Goal: Information Seeking & Learning: Learn about a topic

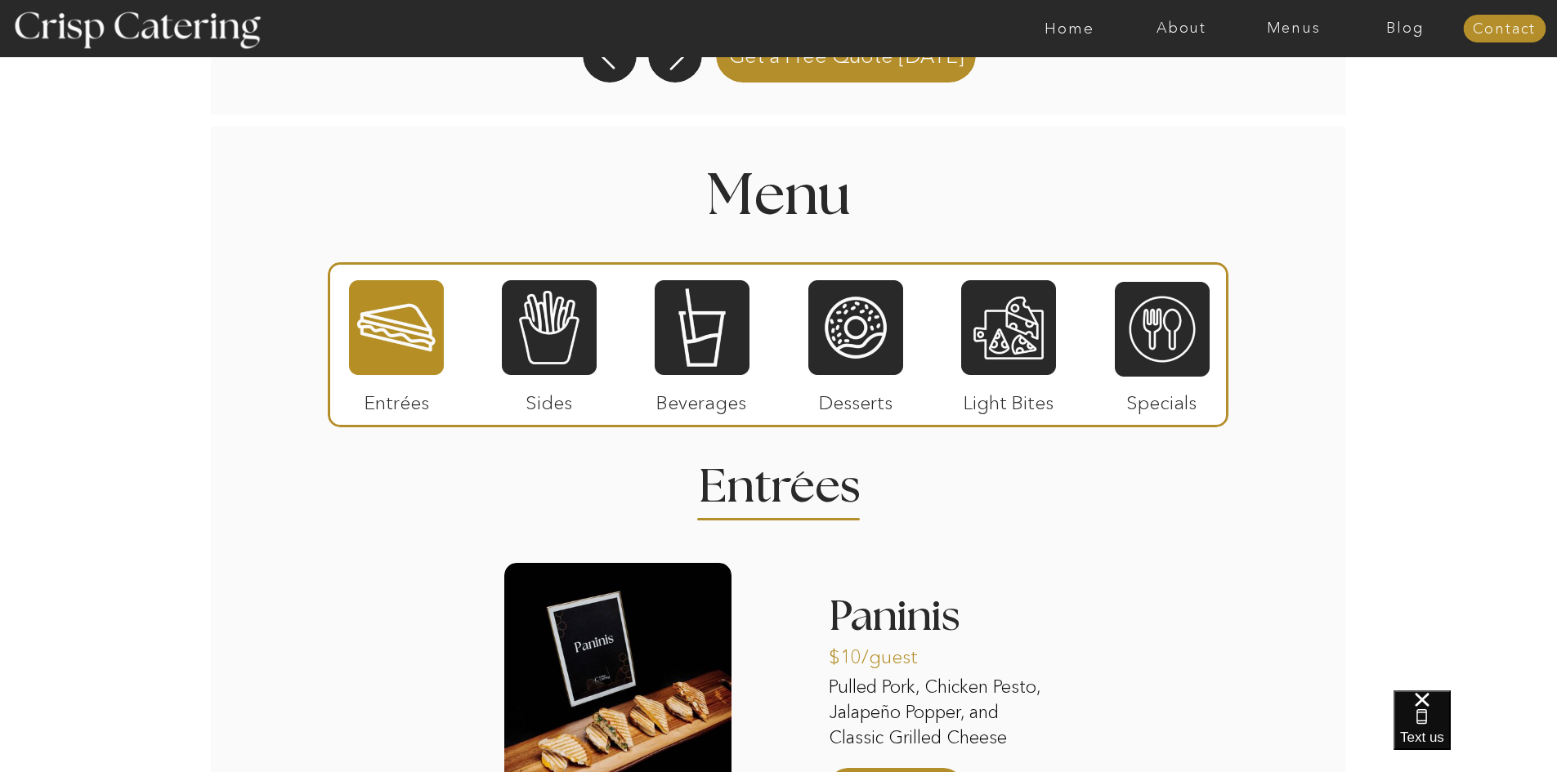
scroll to position [1615, 0]
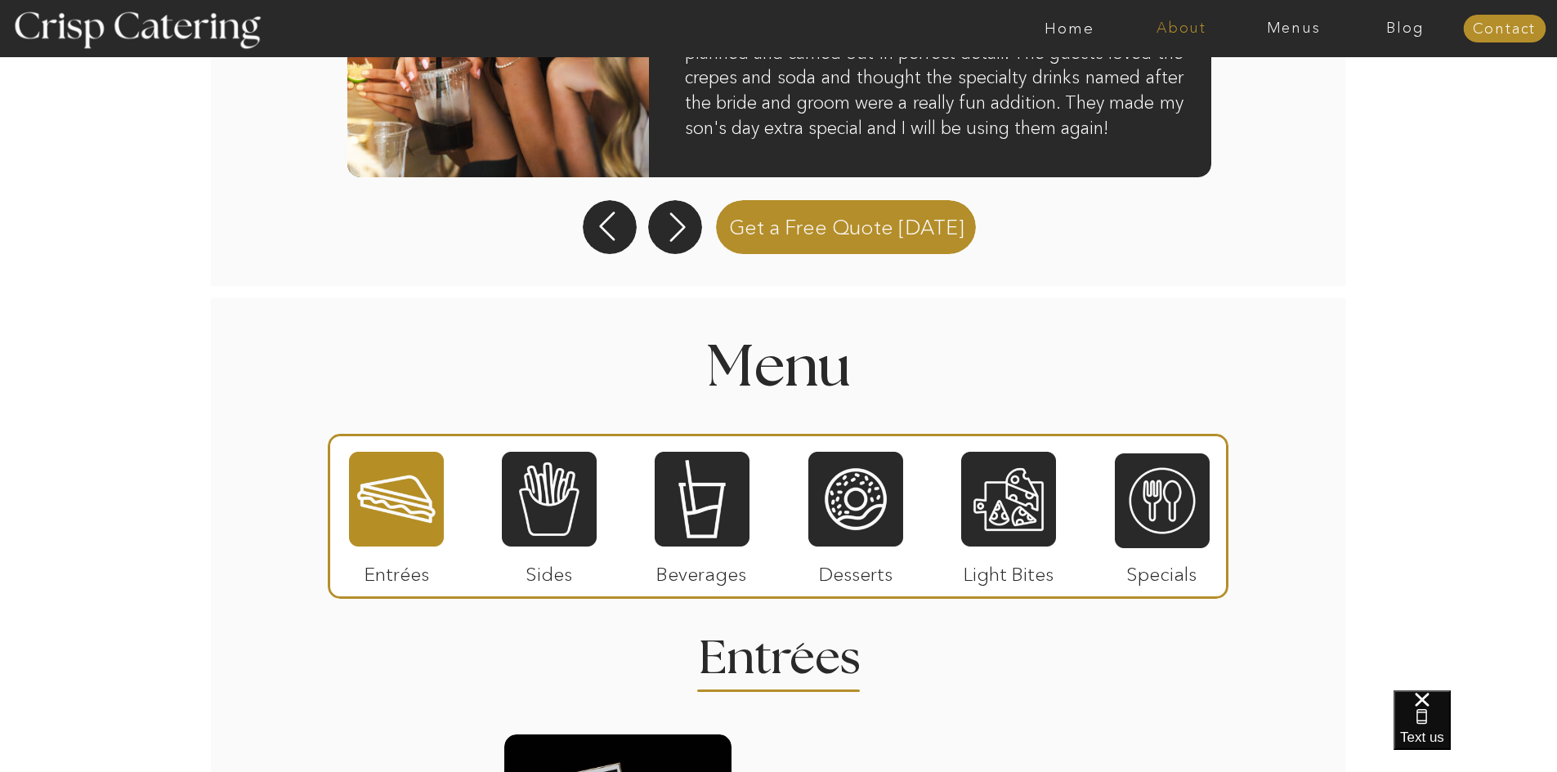
click at [1183, 30] on nav "About" at bounding box center [1181, 28] width 112 height 16
click at [1175, 72] on nav "About Crisp" at bounding box center [1186, 76] width 94 height 16
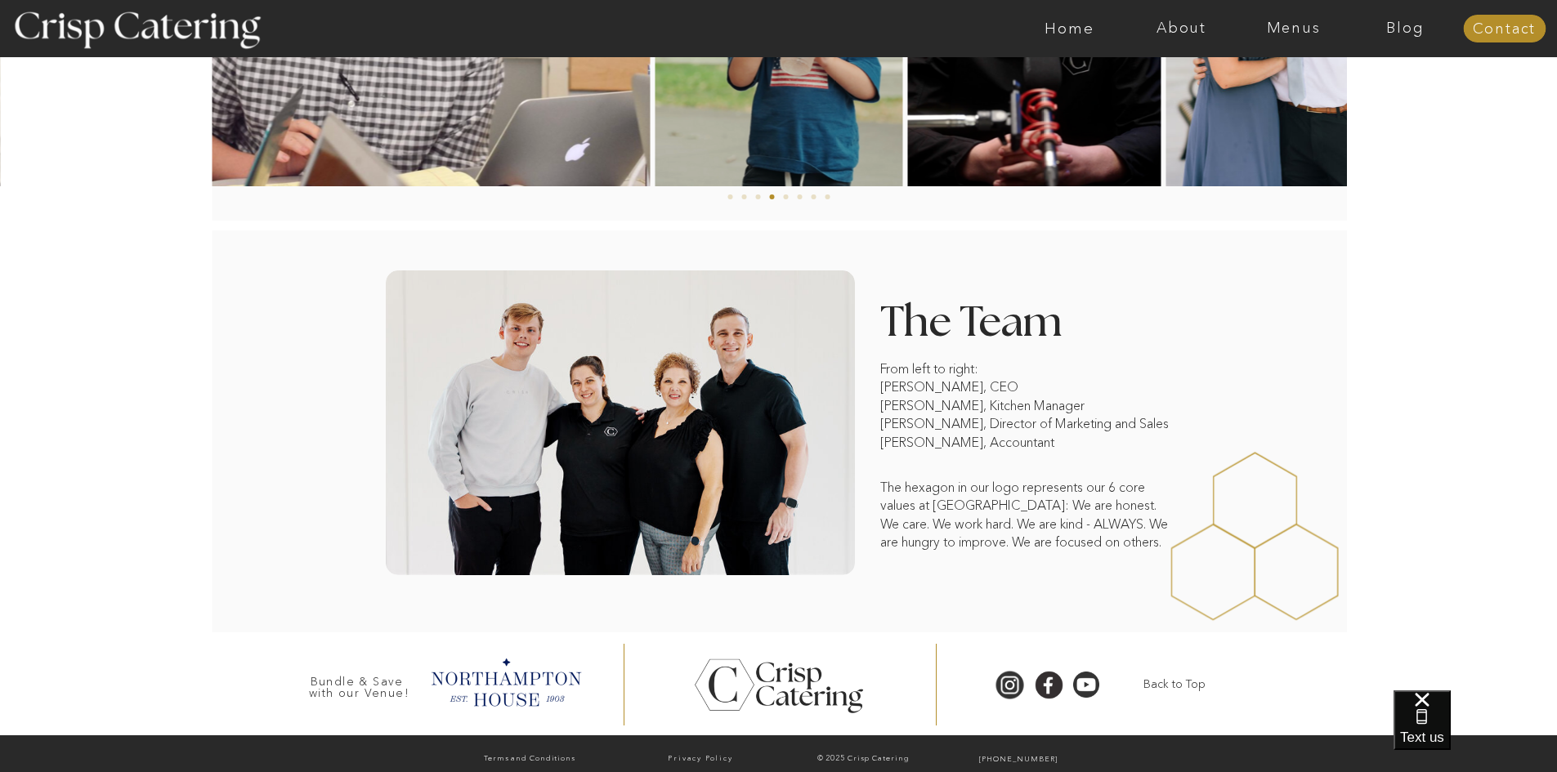
scroll to position [1112, 0]
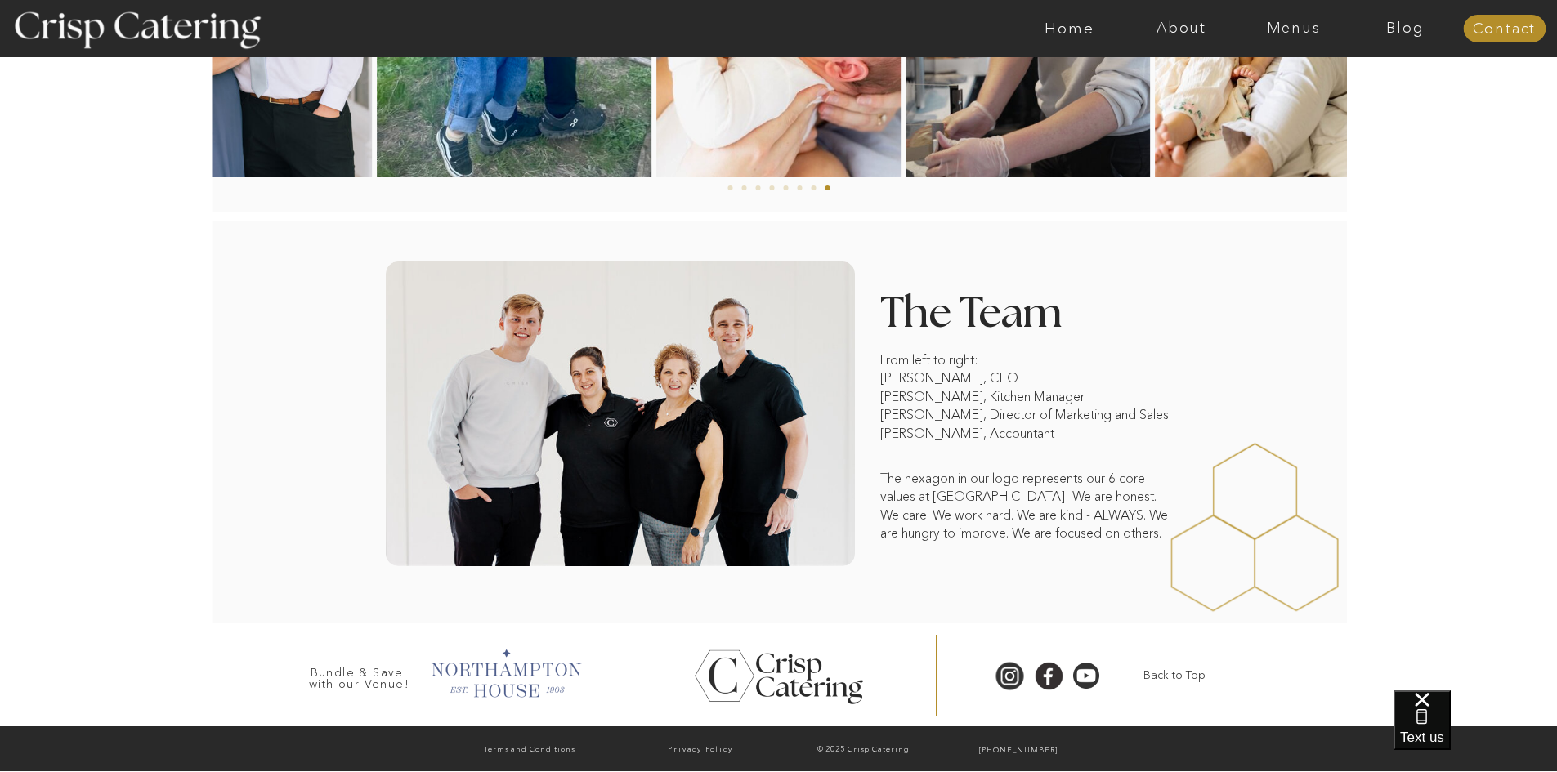
click at [497, 667] on div at bounding box center [505, 672] width 167 height 56
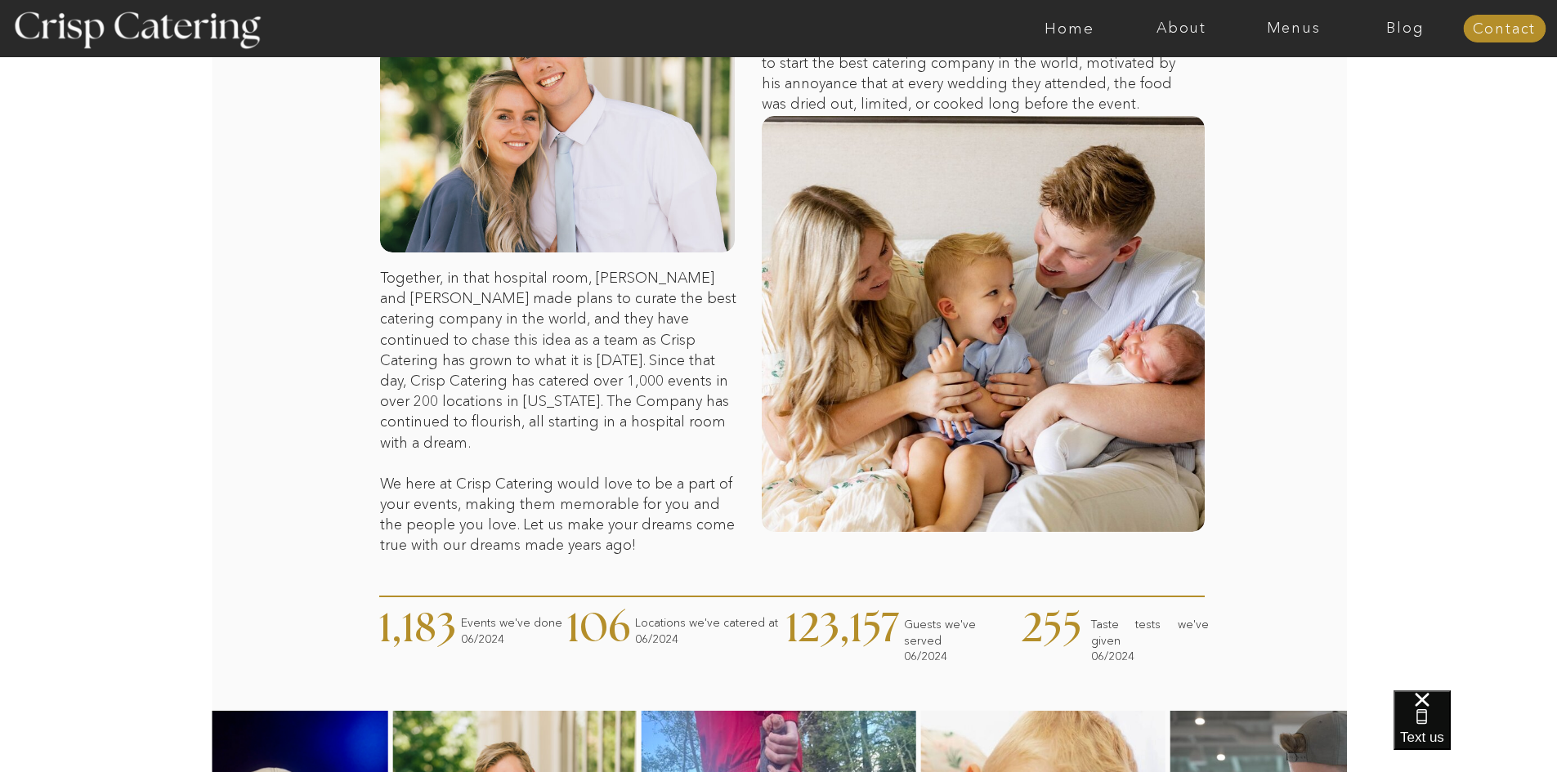
scroll to position [132, 0]
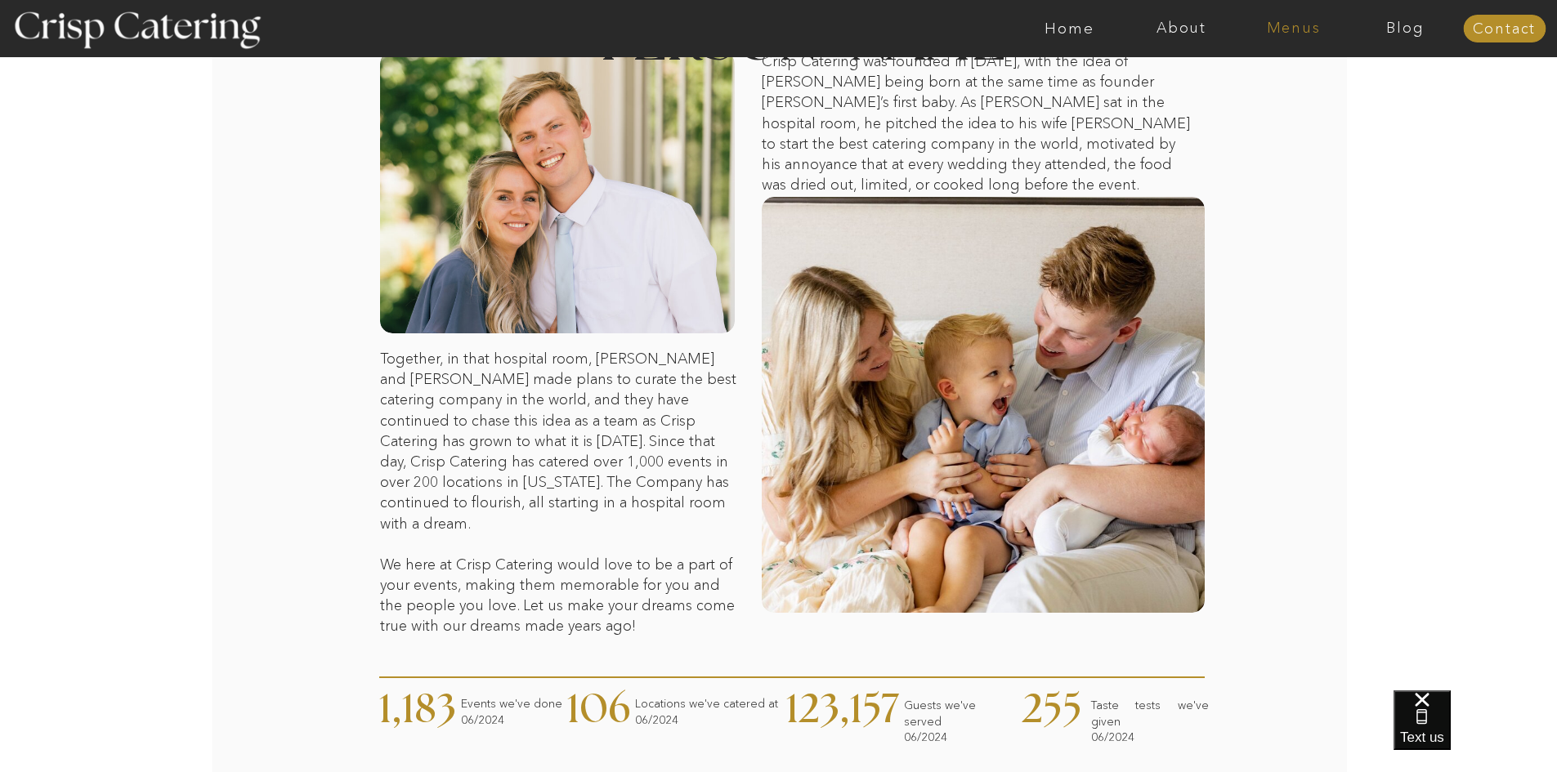
click at [1286, 34] on nav "Menus" at bounding box center [1293, 28] width 112 height 16
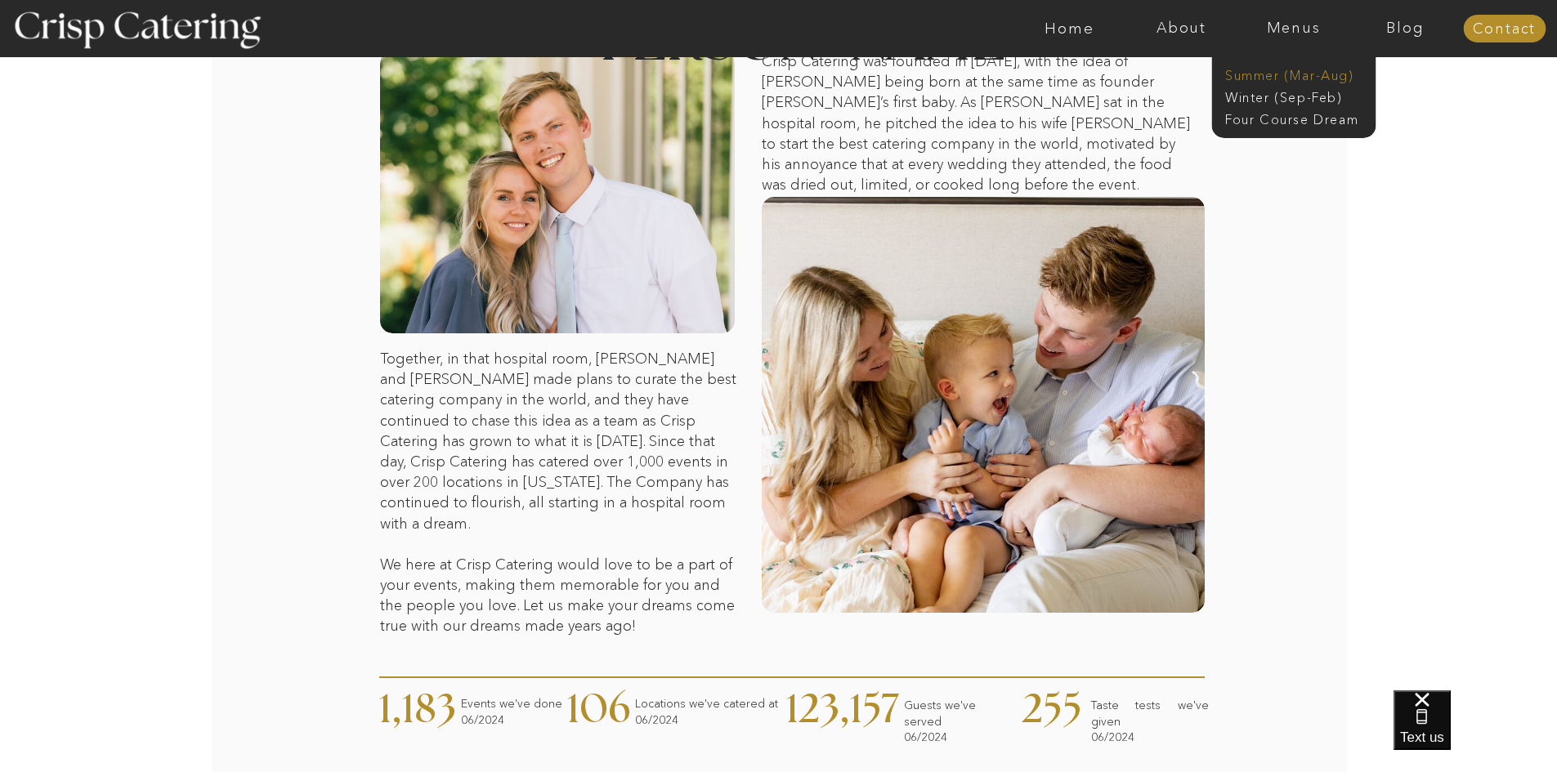
click at [1286, 78] on nav "Summer (Mar-Aug)" at bounding box center [1298, 74] width 146 height 16
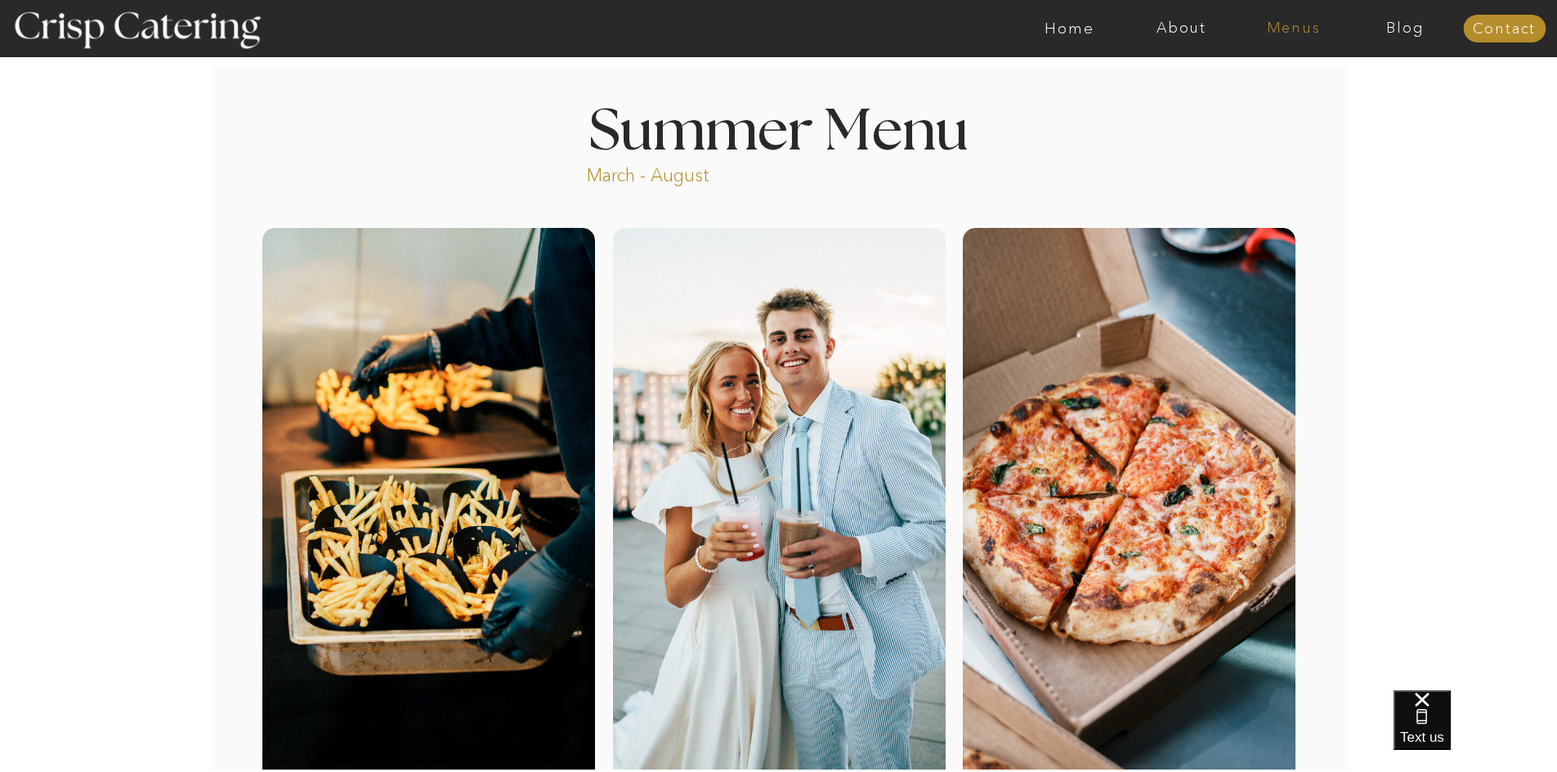
click at [1301, 31] on nav "Menus" at bounding box center [1293, 28] width 112 height 16
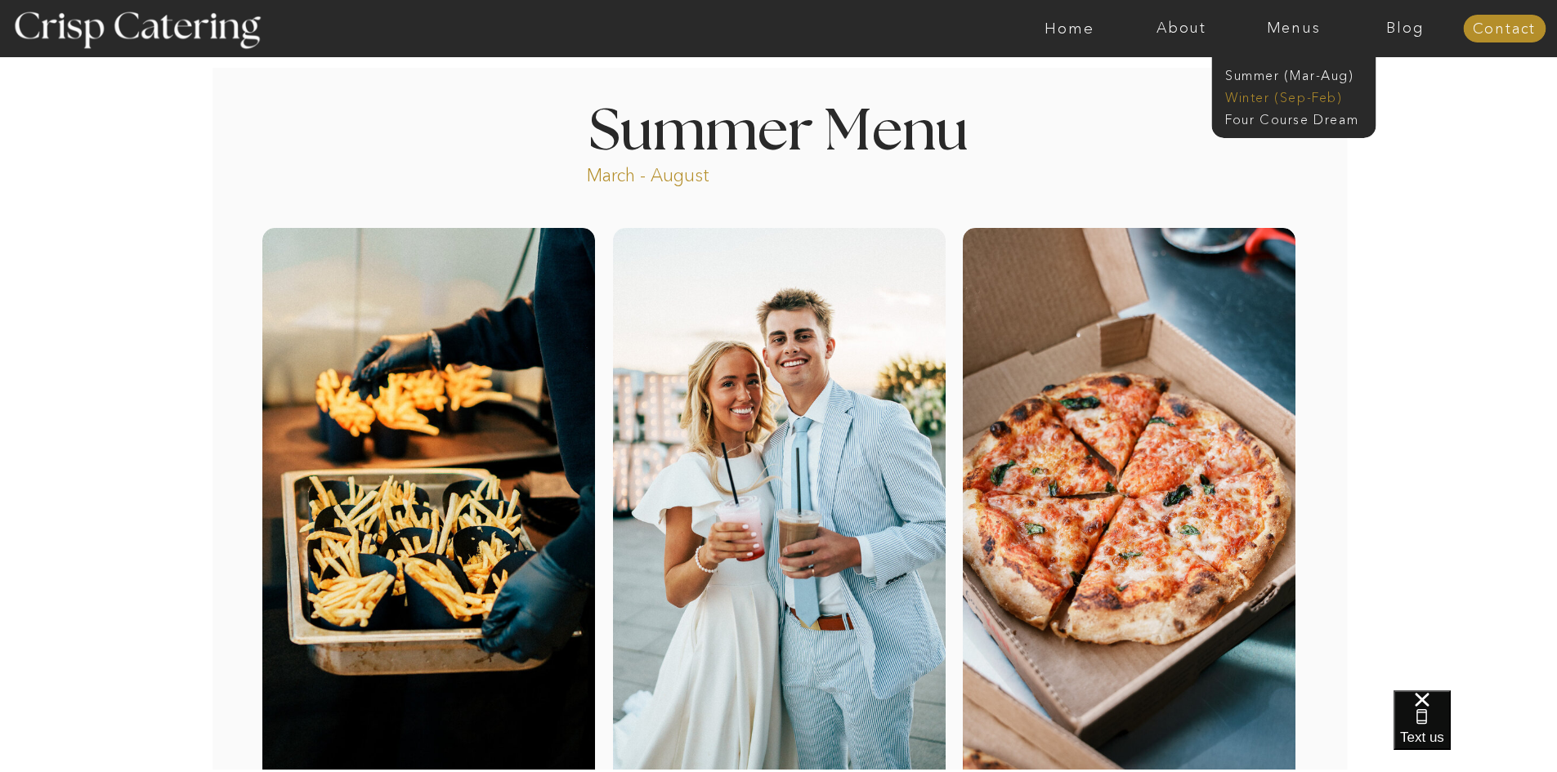
click at [1301, 93] on nav "Winter (Sep-Feb)" at bounding box center [1292, 96] width 134 height 16
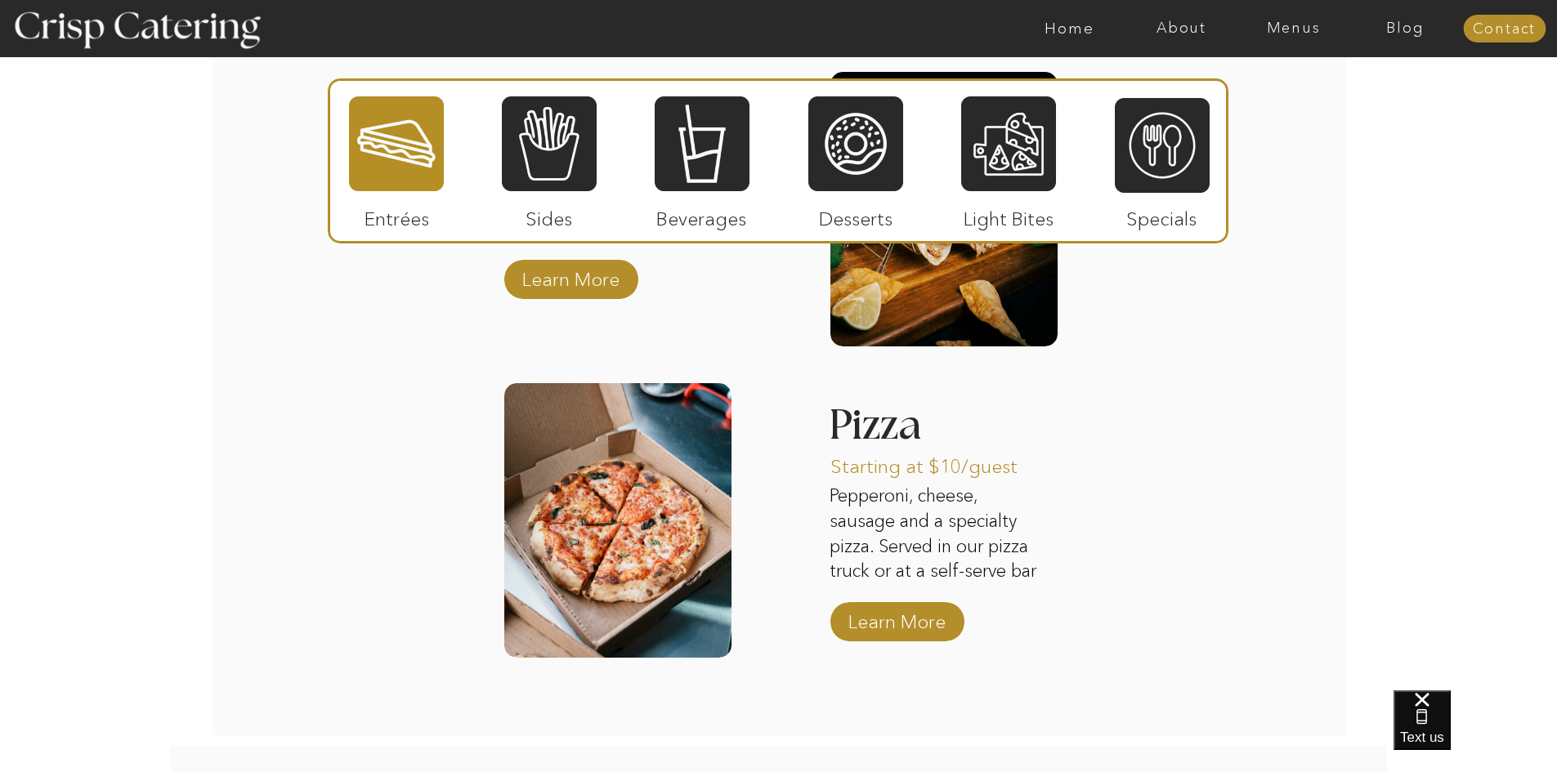
scroll to position [2370, 0]
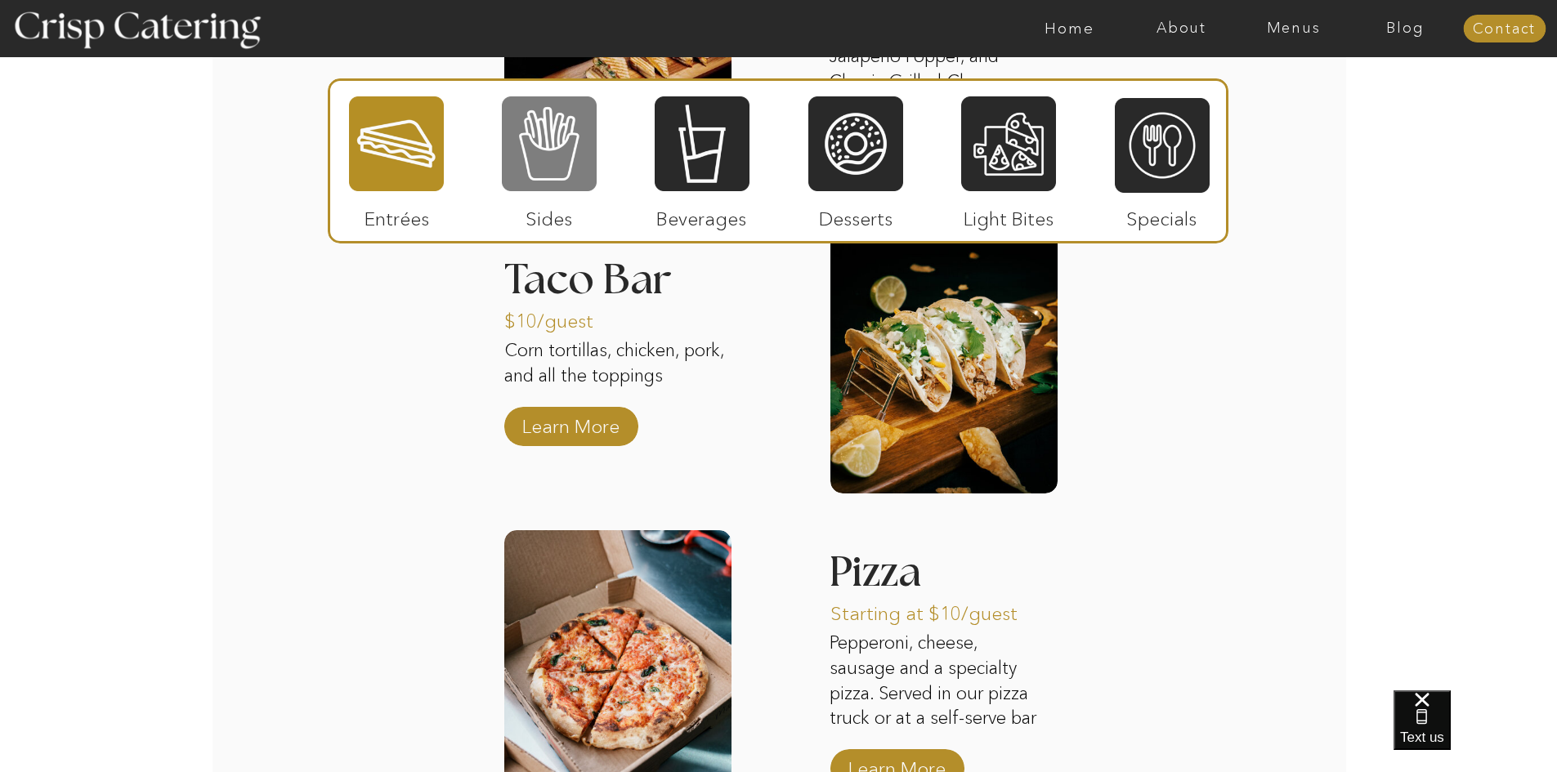
click at [545, 154] on div at bounding box center [549, 144] width 95 height 98
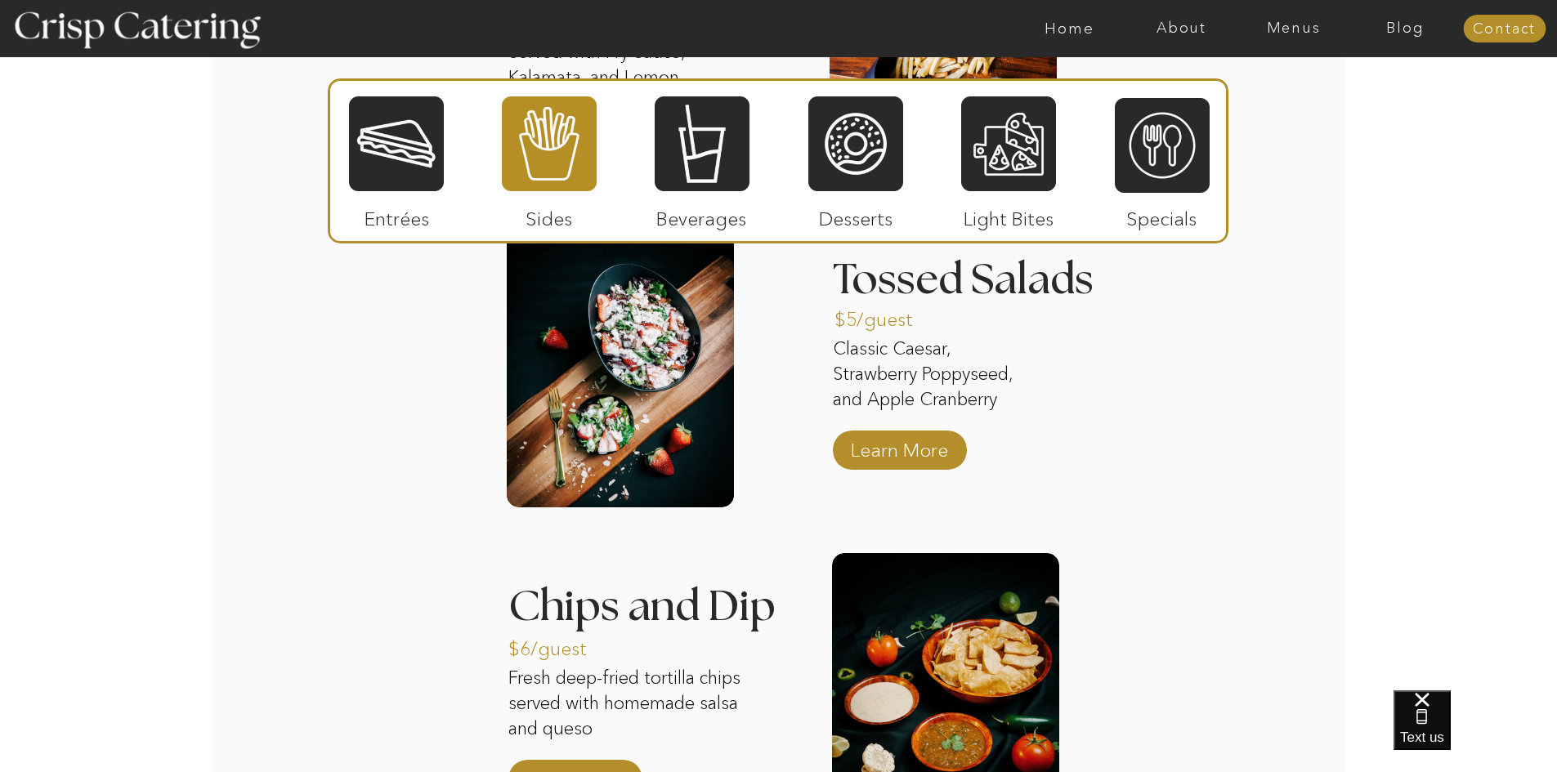
click at [408, 369] on div "About Home Menus Contact Blog About Crisp Crisp Cares Reviews faq About Home Me…" at bounding box center [778, 37] width 1557 height 4815
click at [1264, 340] on div "About Home Menus Contact Blog About Crisp Crisp Cares Reviews faq About Home Me…" at bounding box center [778, 37] width 1557 height 4815
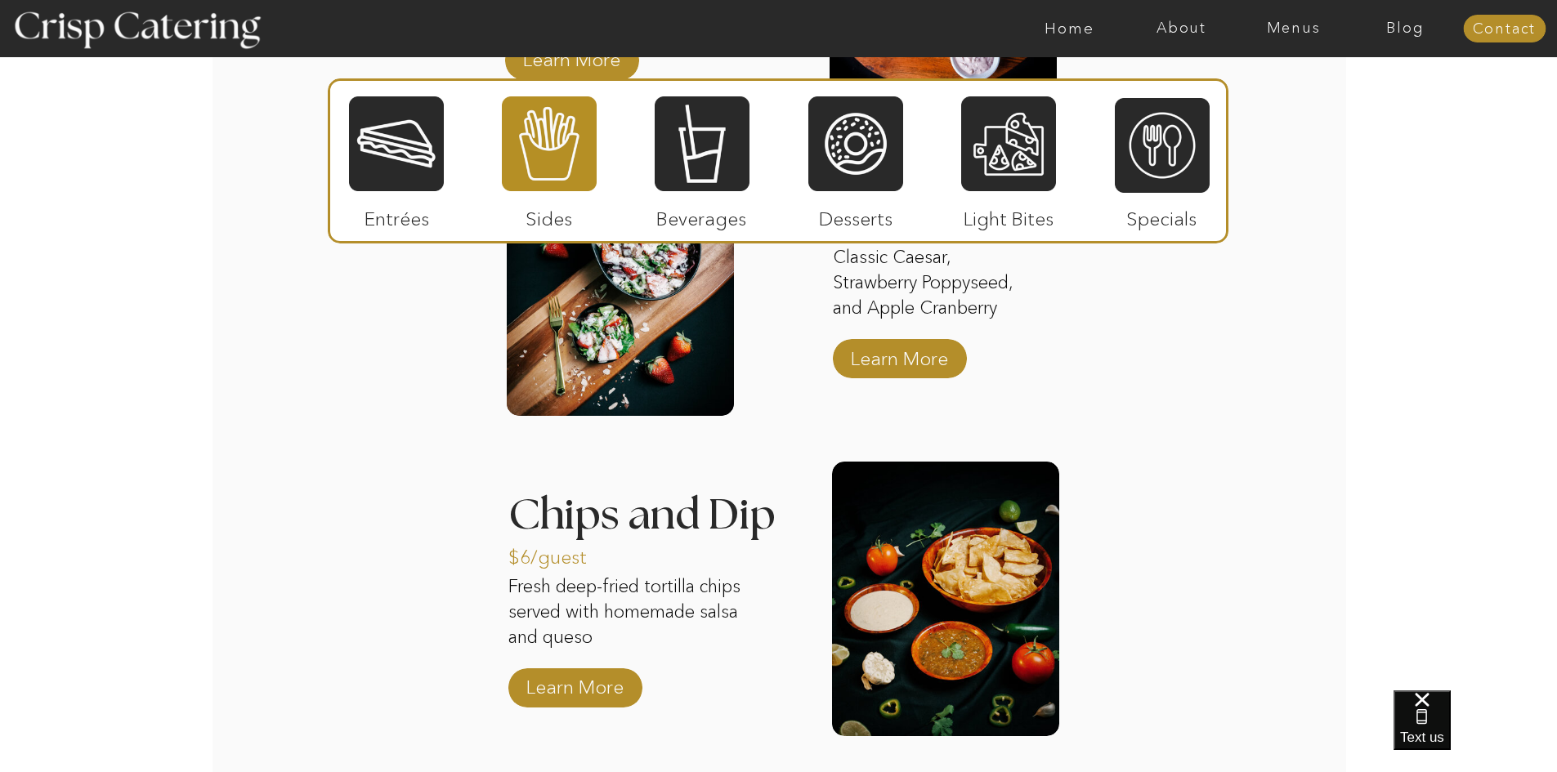
scroll to position [2533, 0]
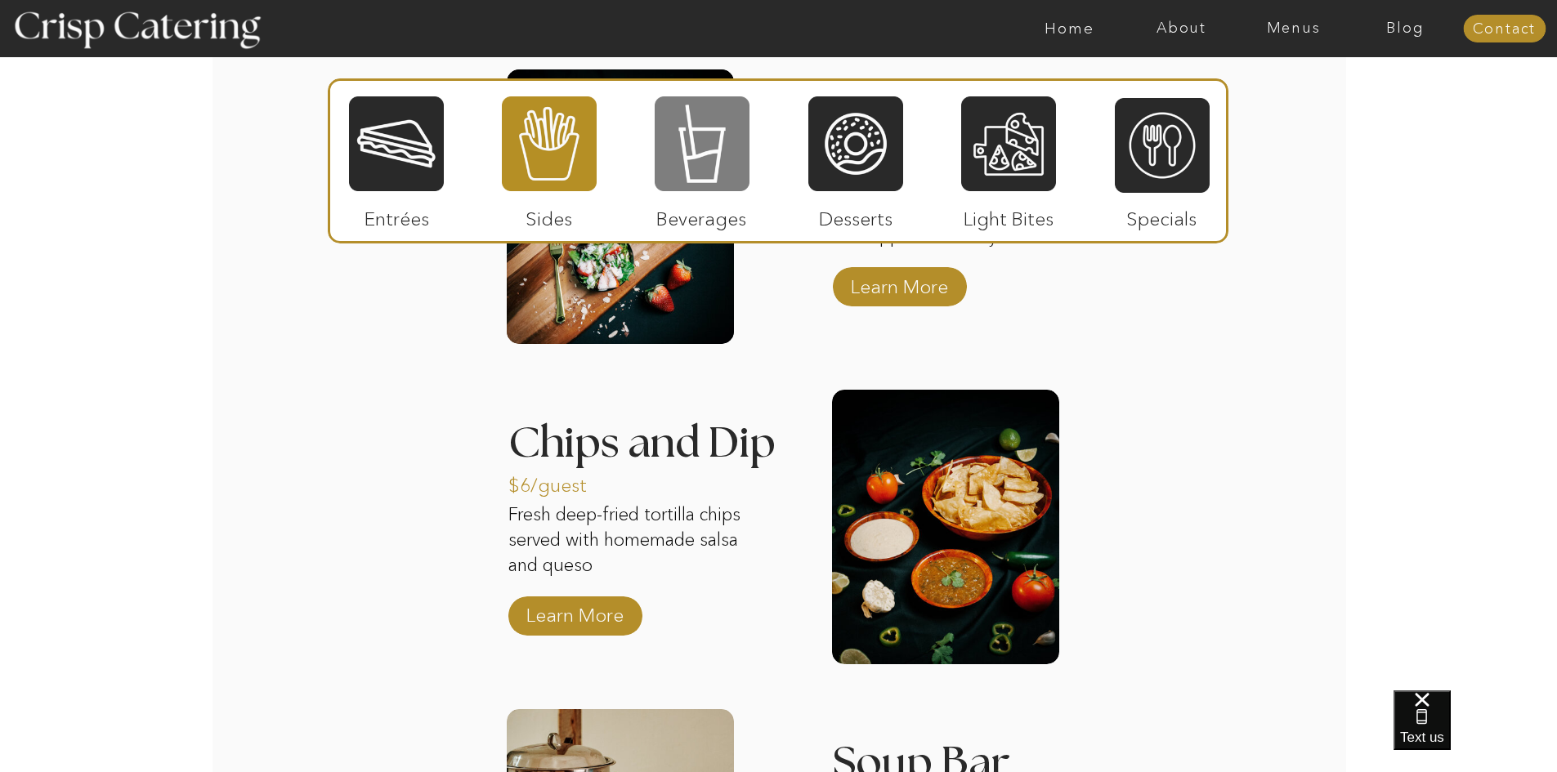
click at [695, 161] on div at bounding box center [702, 144] width 95 height 98
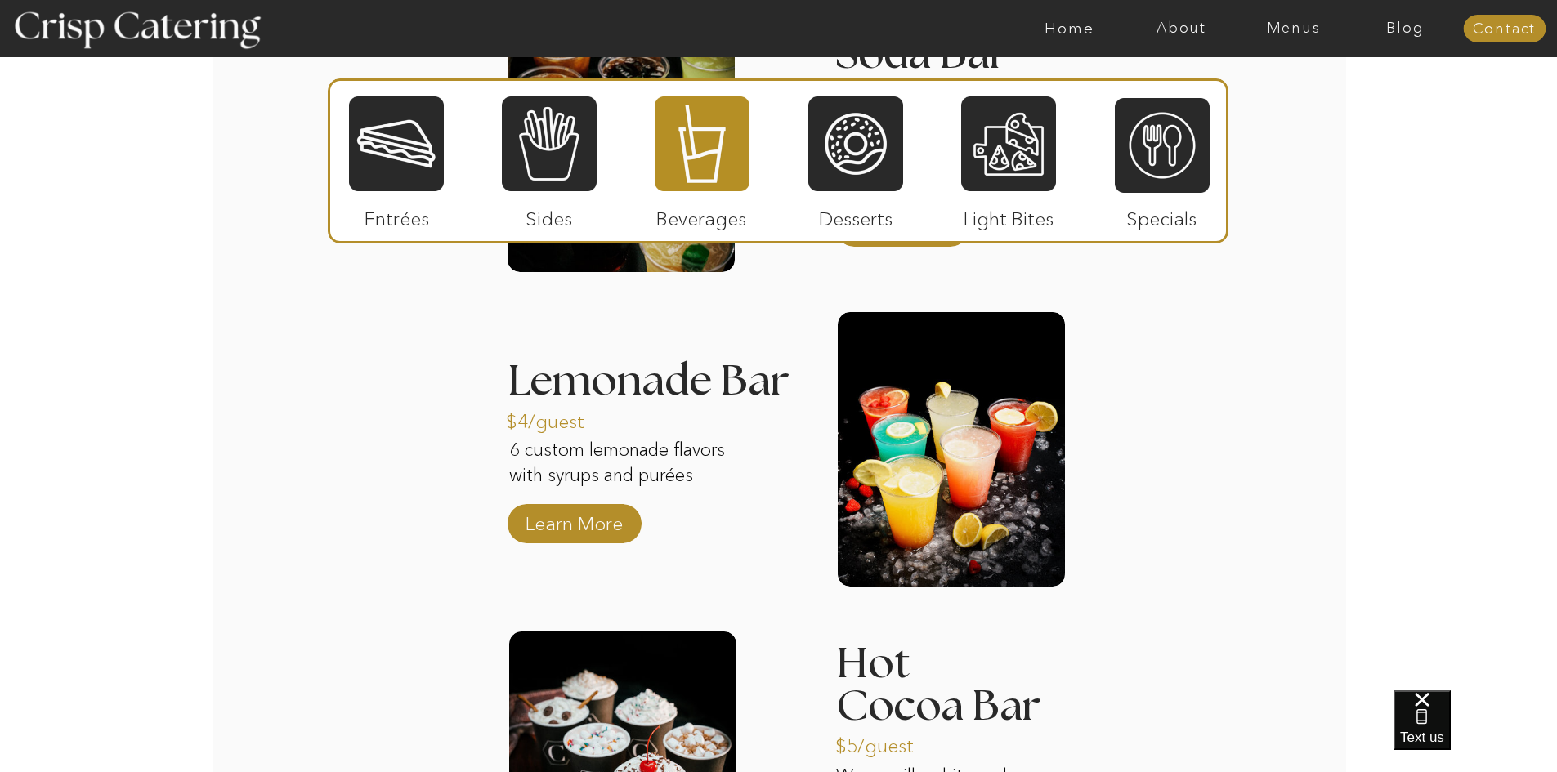
scroll to position [2288, 0]
click at [550, 528] on p "Learn More" at bounding box center [574, 518] width 109 height 47
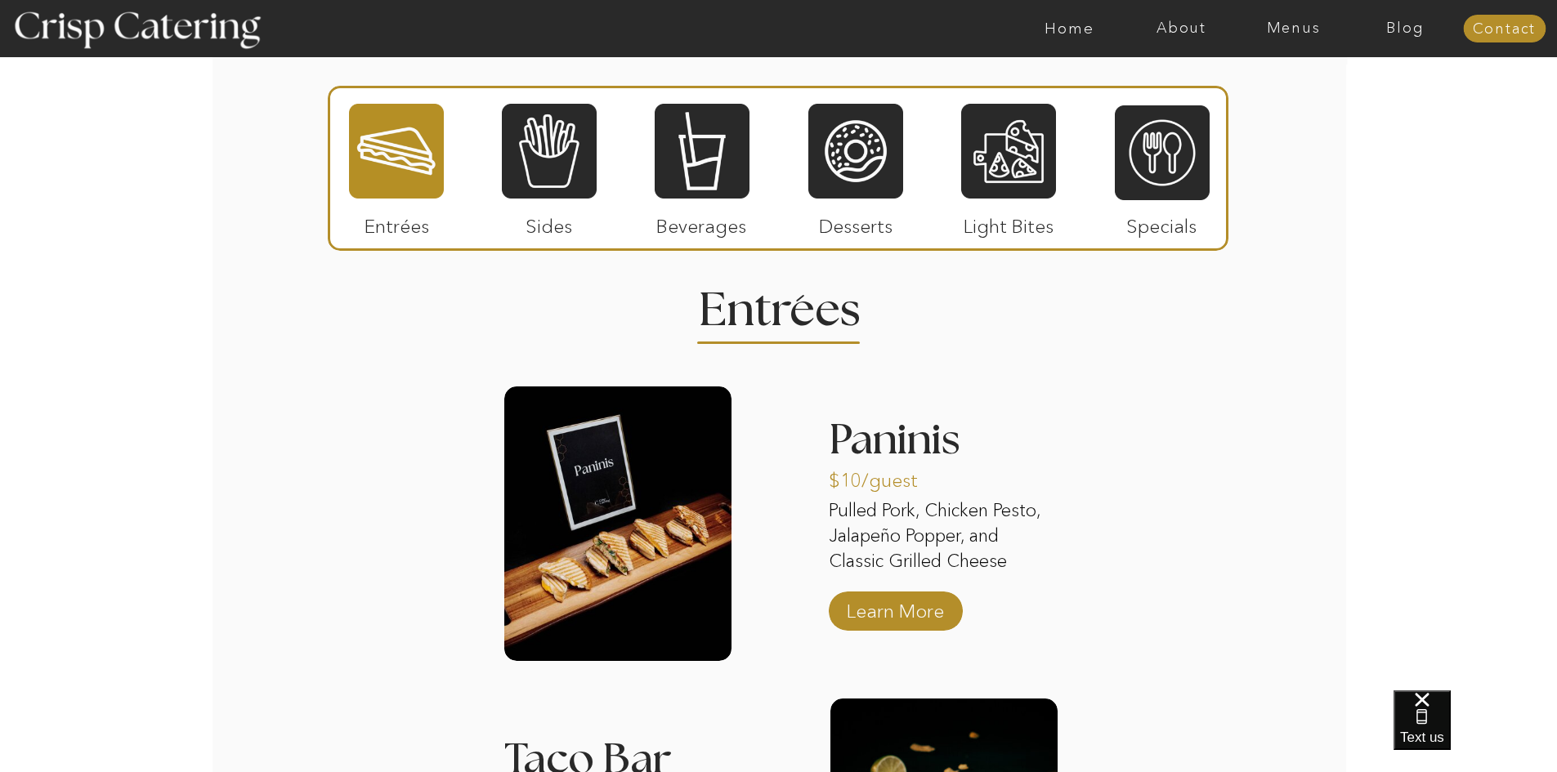
scroll to position [1880, 0]
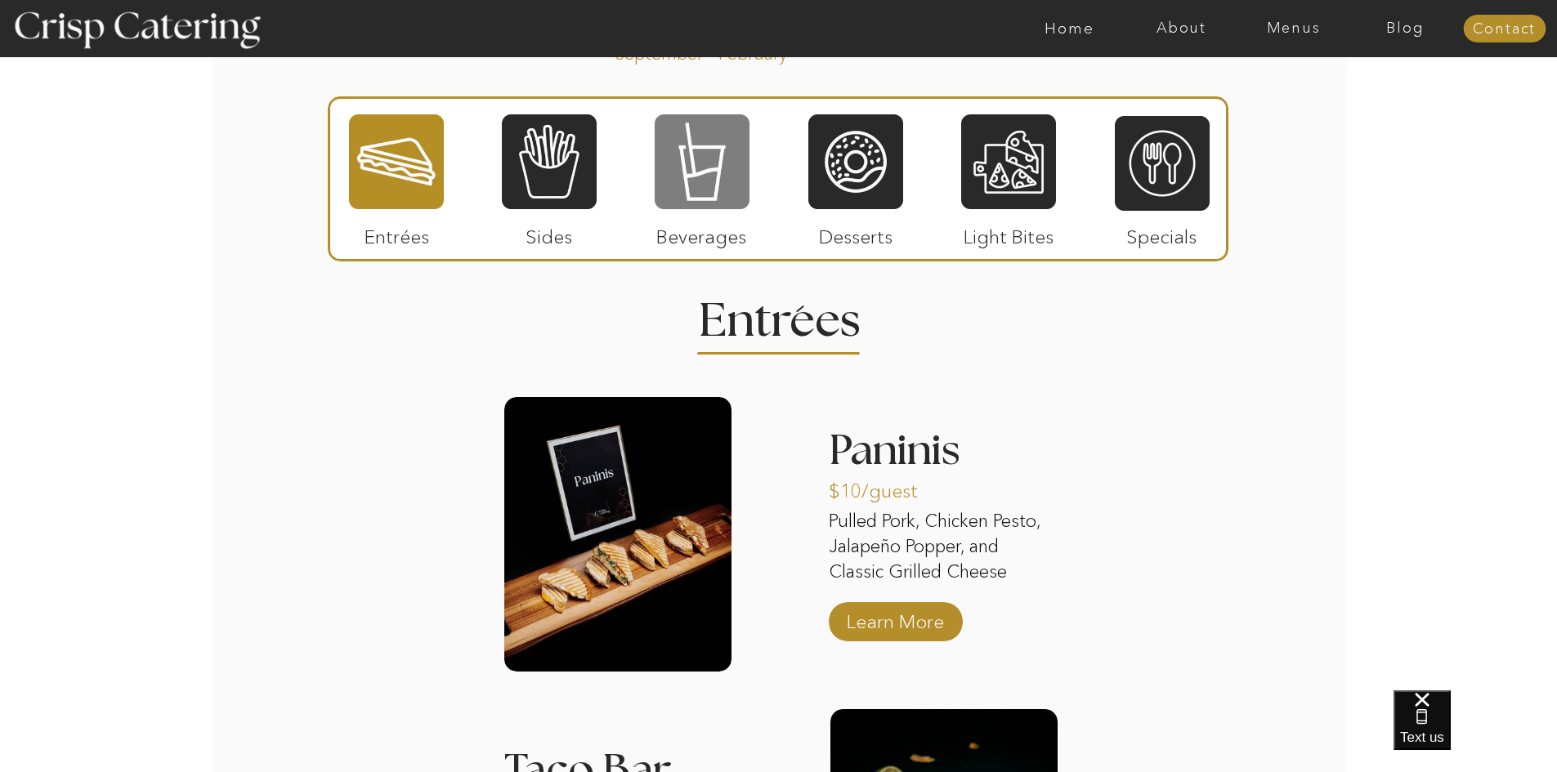
click at [719, 165] on div at bounding box center [702, 162] width 95 height 98
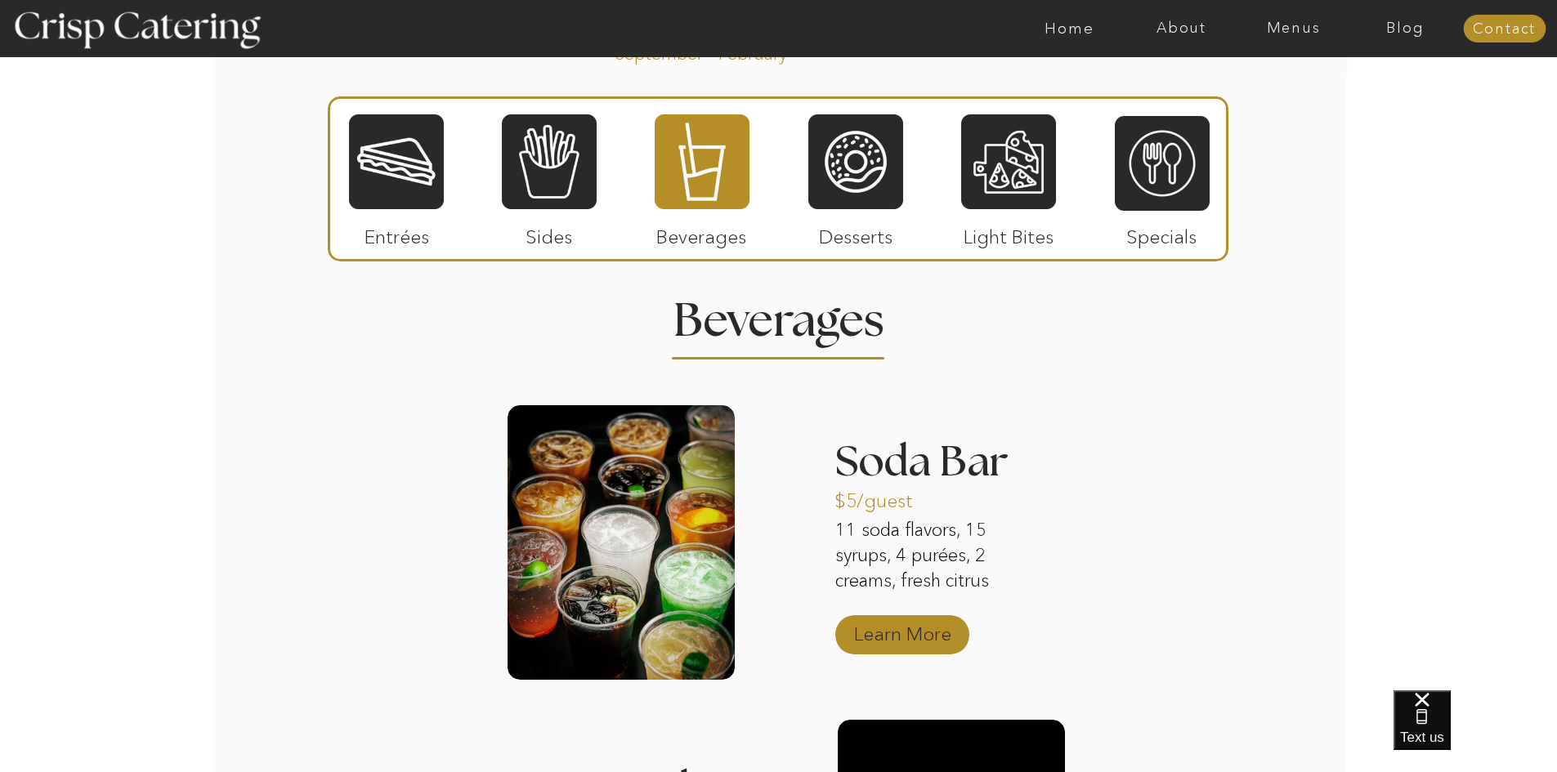
click at [877, 633] on p "Learn More" at bounding box center [902, 629] width 109 height 47
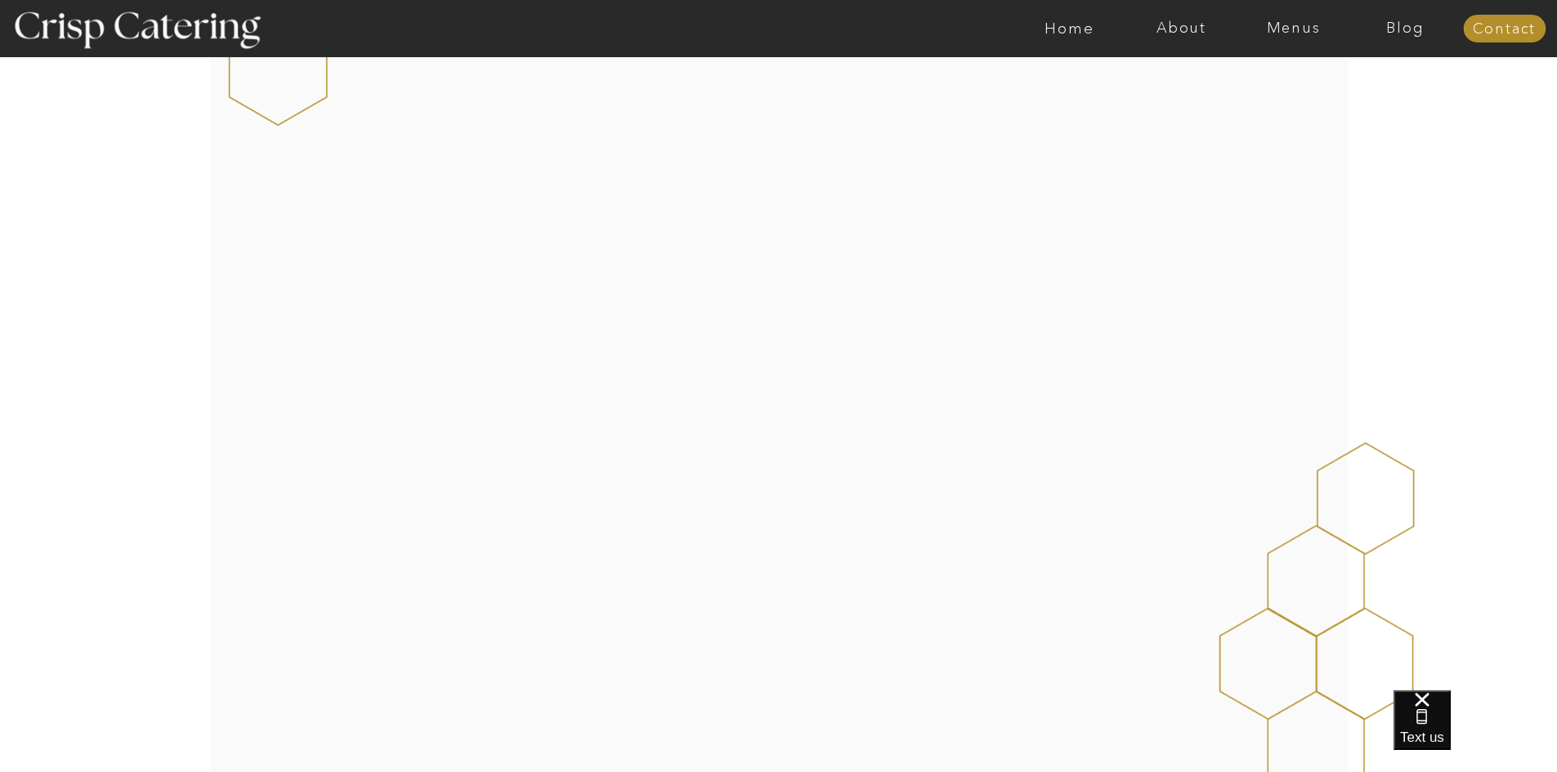
scroll to position [1389, 0]
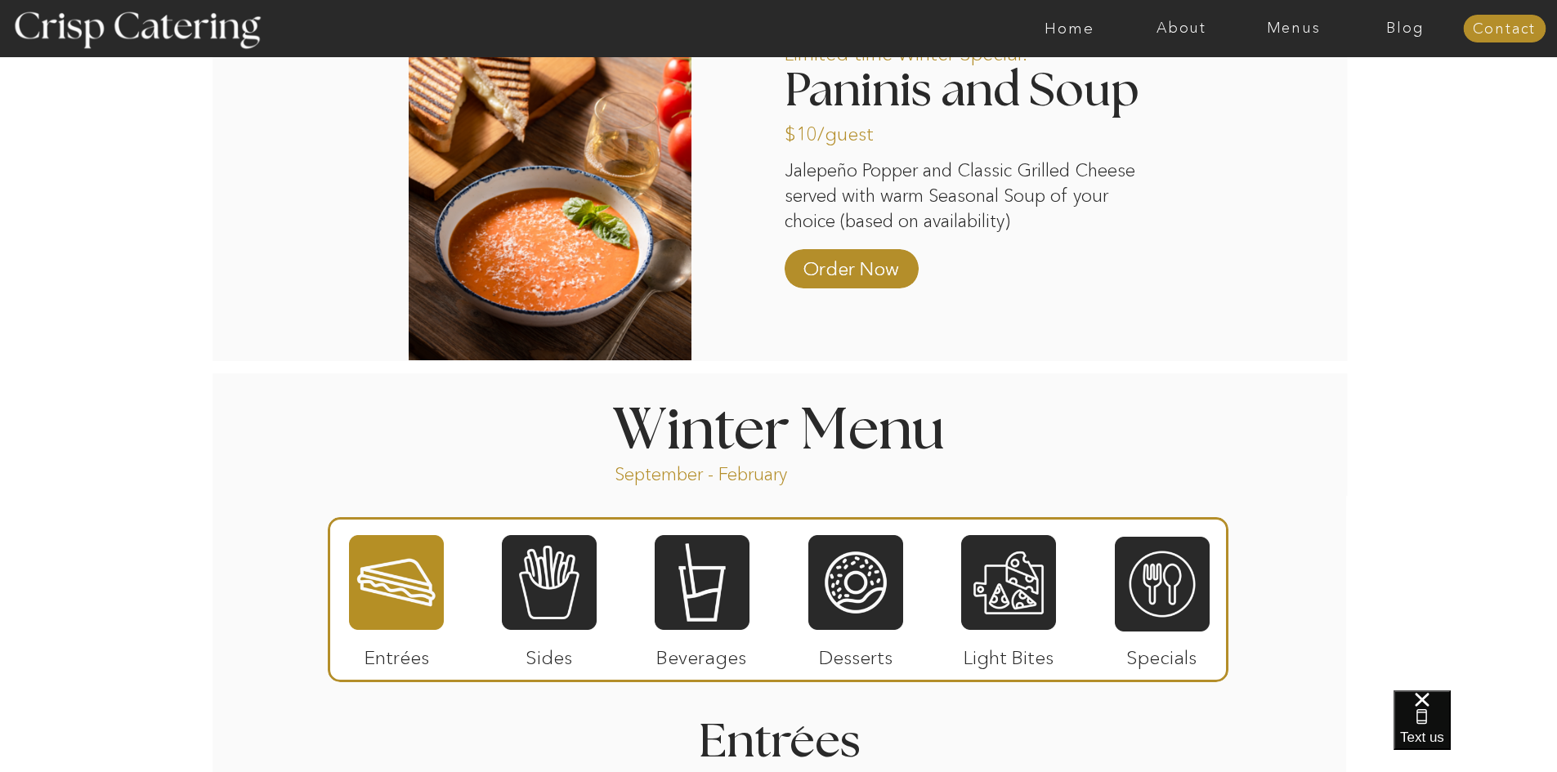
scroll to position [1635, 0]
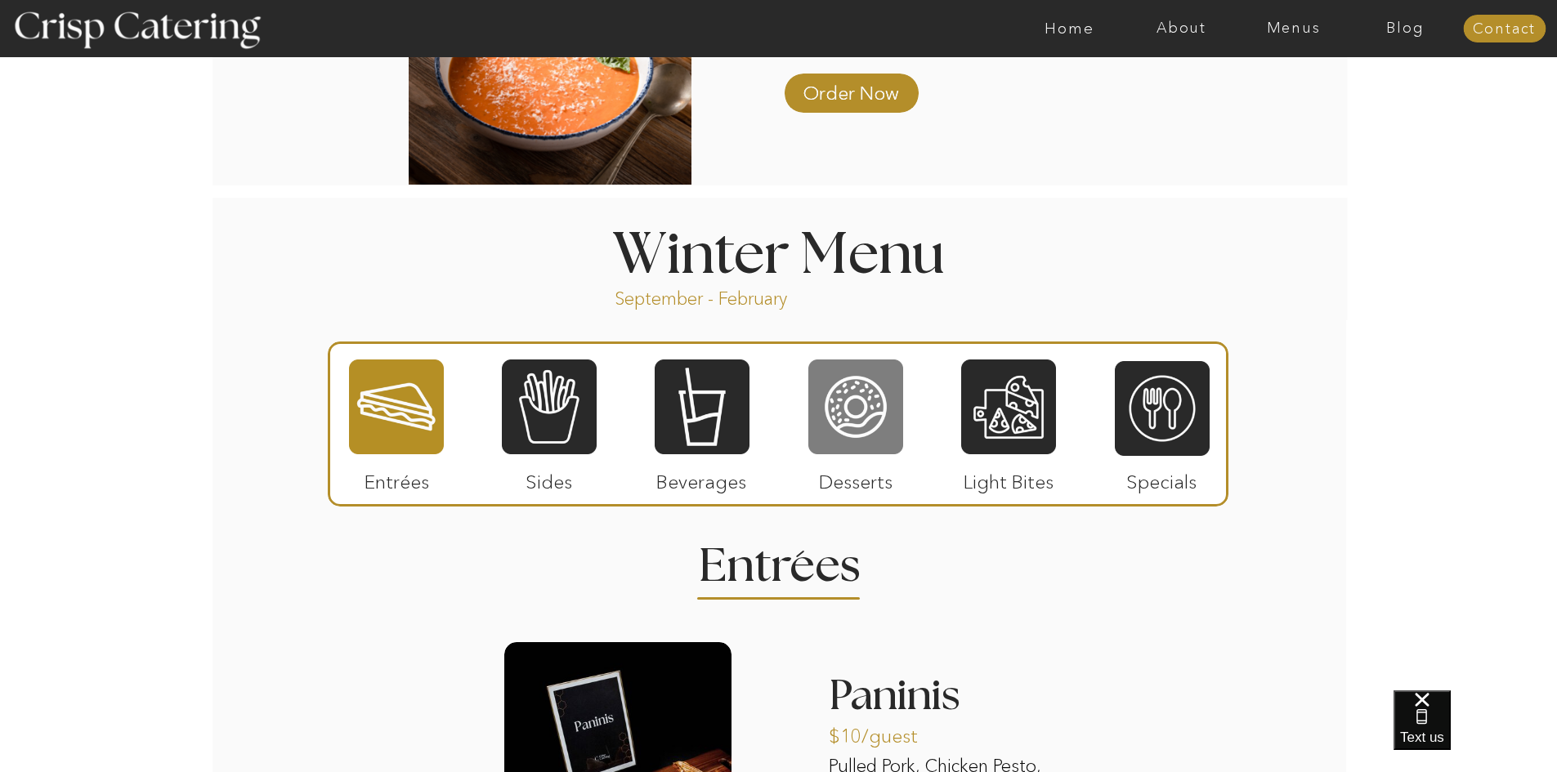
click at [846, 419] on div at bounding box center [855, 407] width 95 height 98
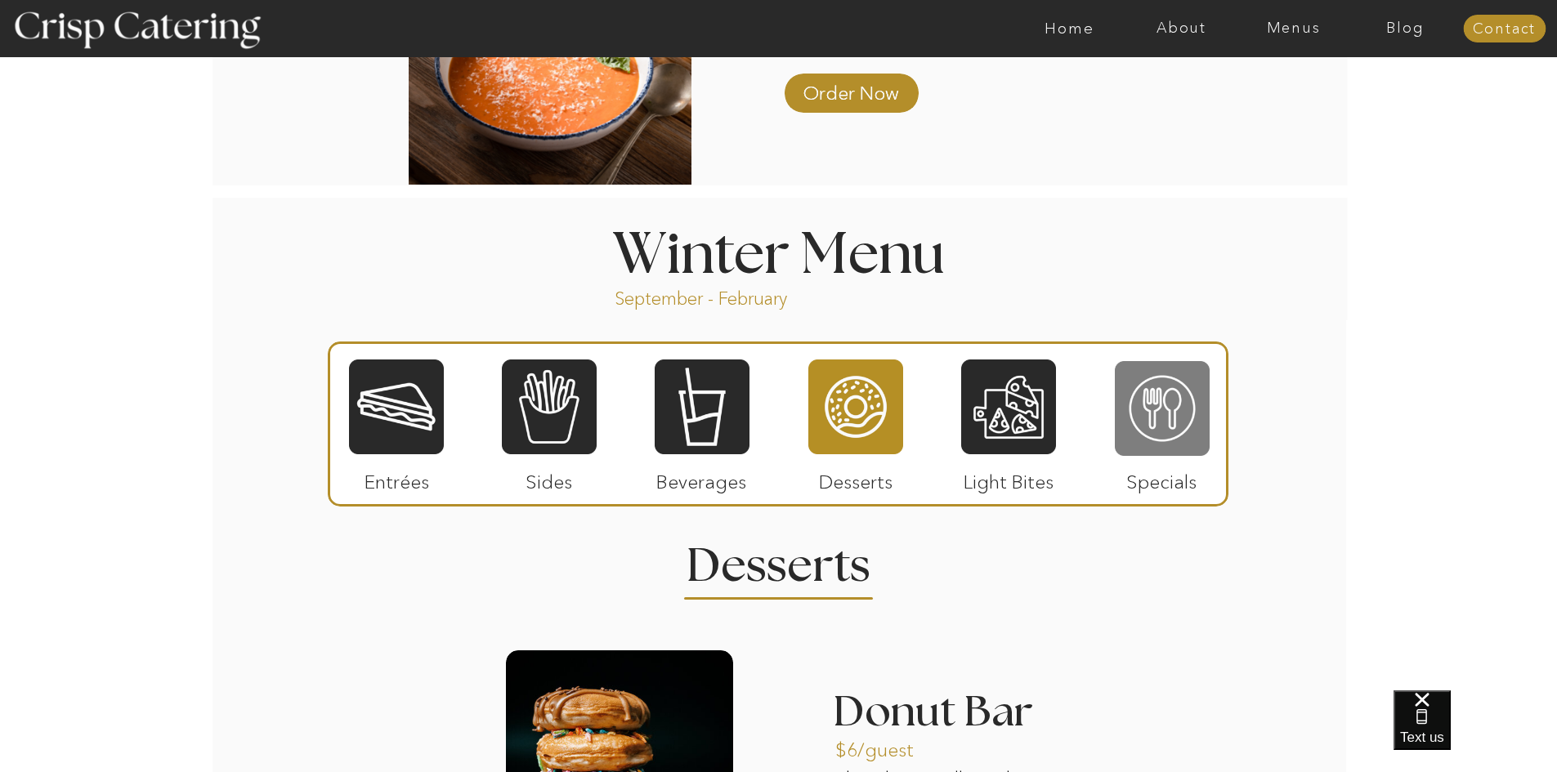
click at [1158, 420] on div at bounding box center [1162, 409] width 95 height 98
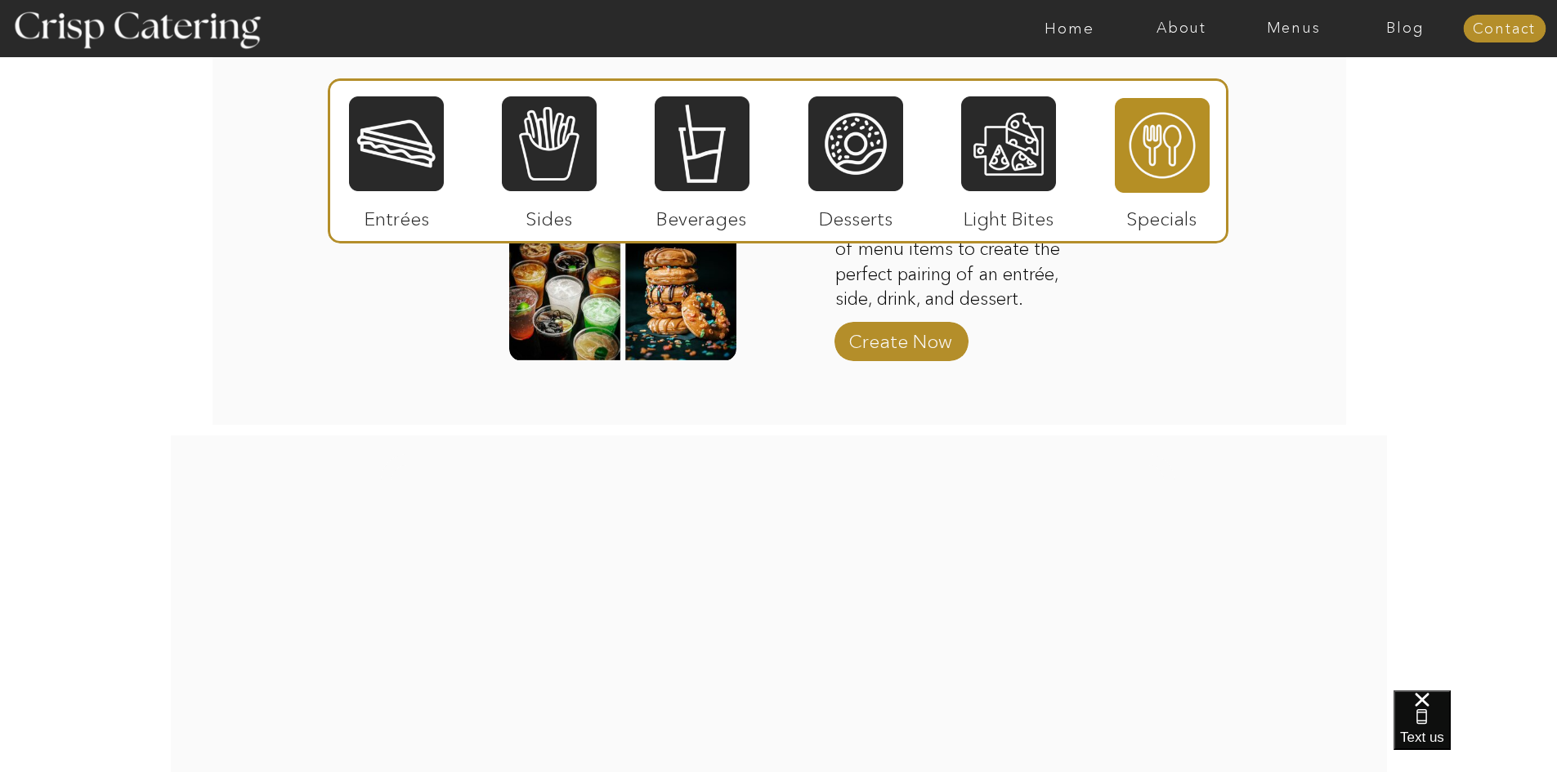
scroll to position [1961, 0]
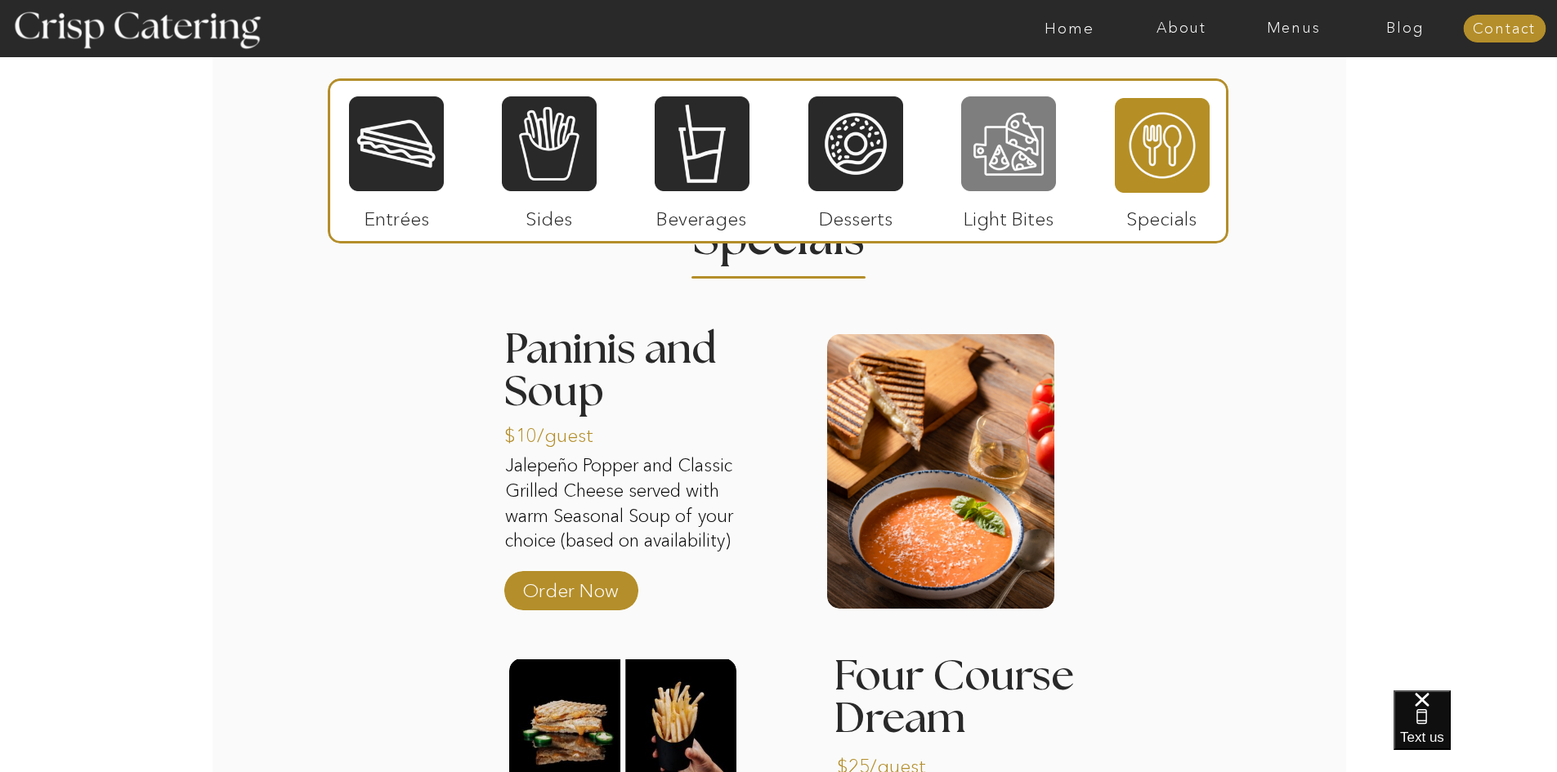
click at [1021, 158] on div at bounding box center [1008, 144] width 95 height 98
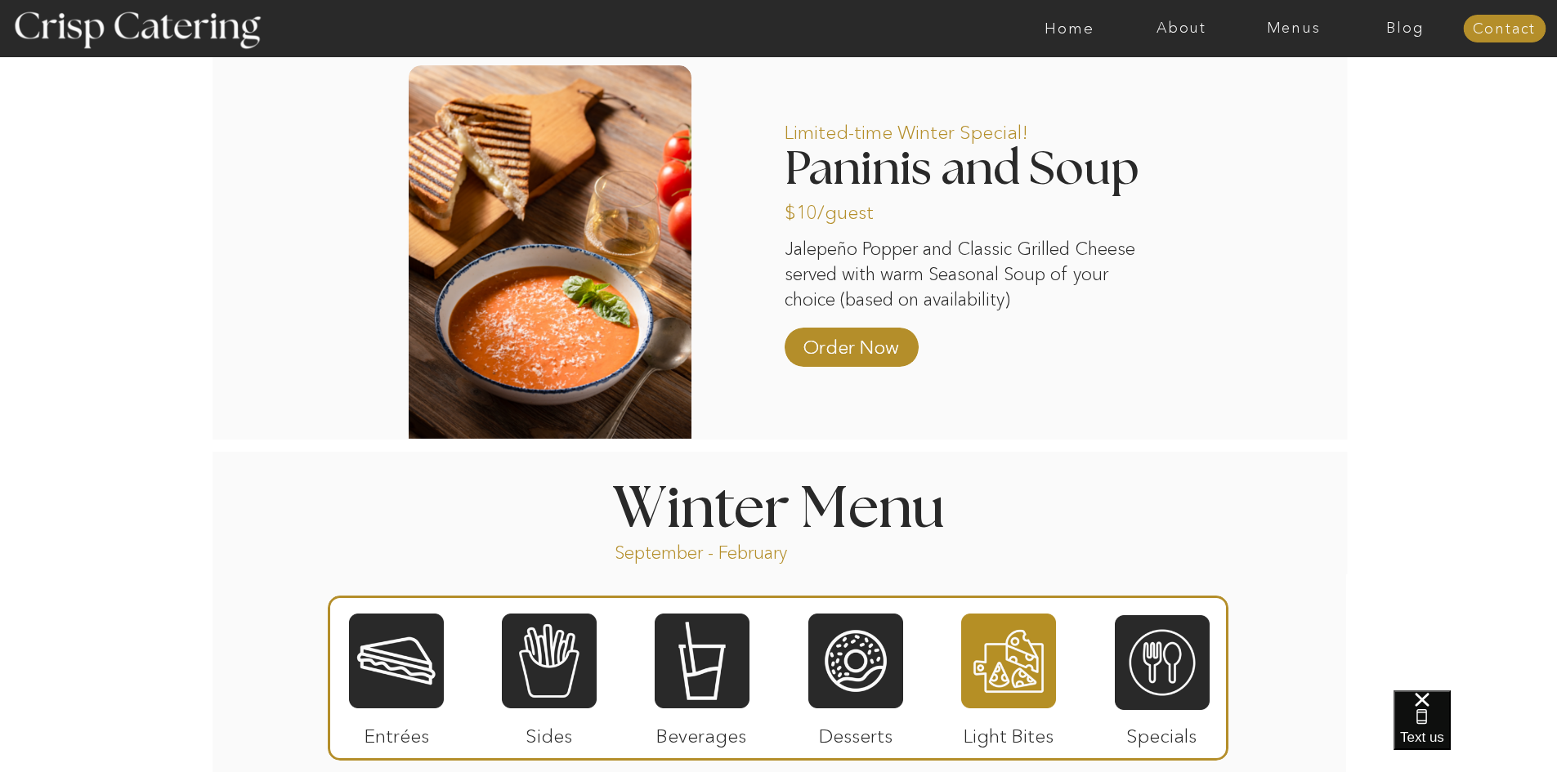
scroll to position [1723, 0]
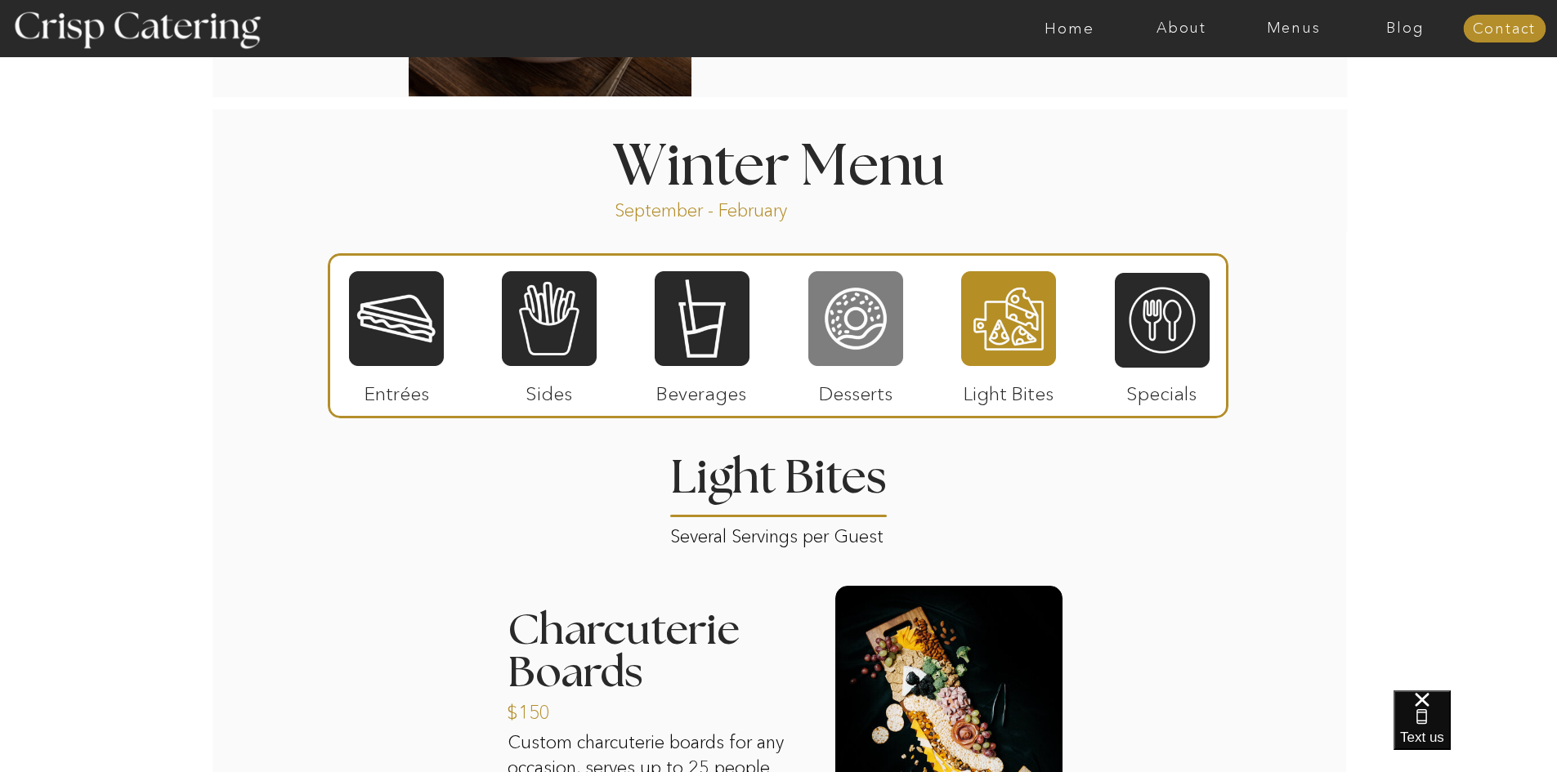
click at [877, 315] on div at bounding box center [855, 319] width 95 height 98
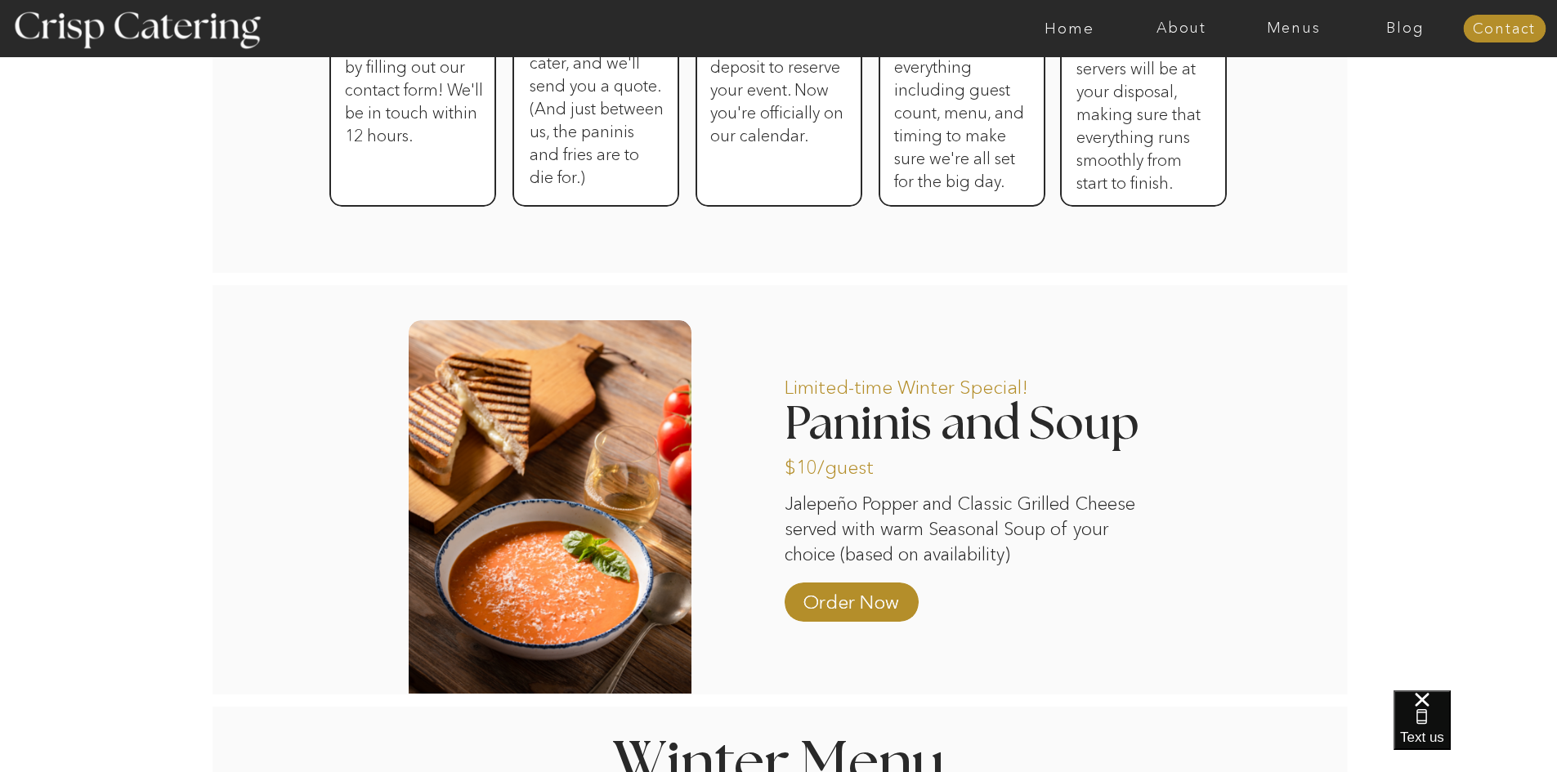
scroll to position [742, 0]
